Goal: Find specific page/section: Find specific page/section

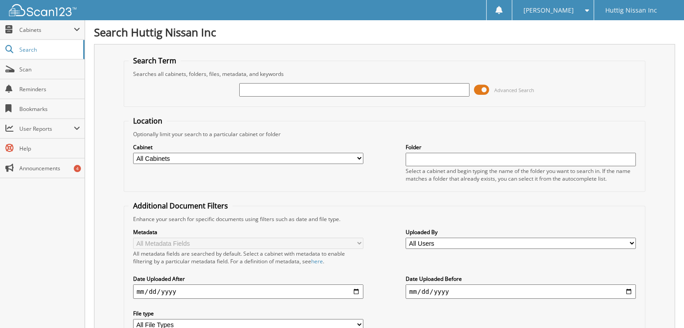
click at [254, 86] on input "text" at bounding box center [354, 89] width 230 height 13
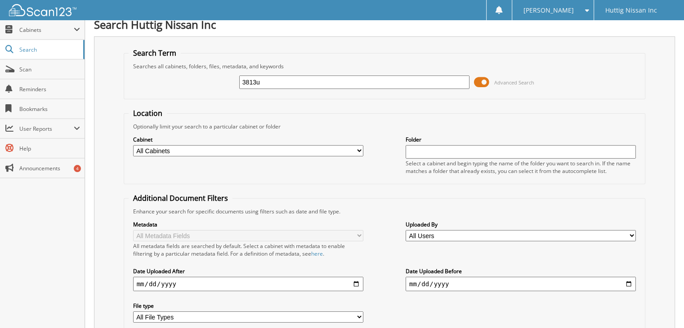
scroll to position [72, 0]
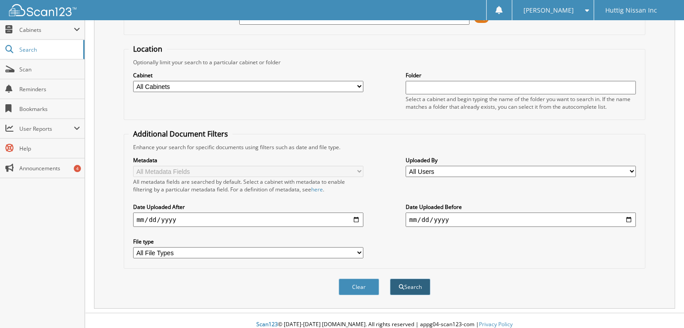
type input "3813u"
click at [419, 279] on button "Search" at bounding box center [410, 287] width 40 height 17
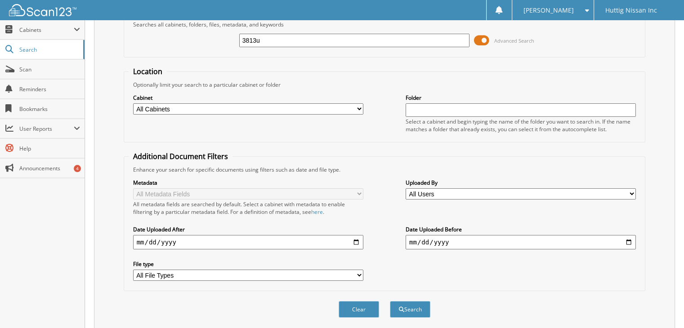
scroll to position [103, 0]
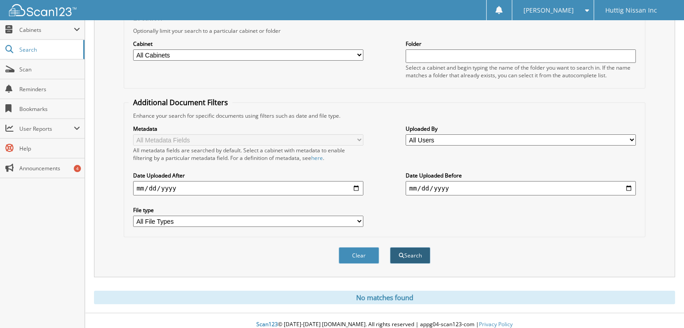
click at [402, 247] on button "Search" at bounding box center [410, 255] width 40 height 17
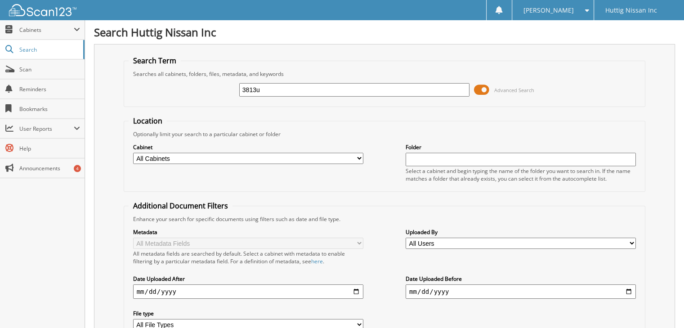
click at [332, 117] on fieldset "Location Optionally limit your search to a particular cabinet or folder Cabinet…" at bounding box center [385, 154] width 522 height 76
